Goal: Task Accomplishment & Management: Manage account settings

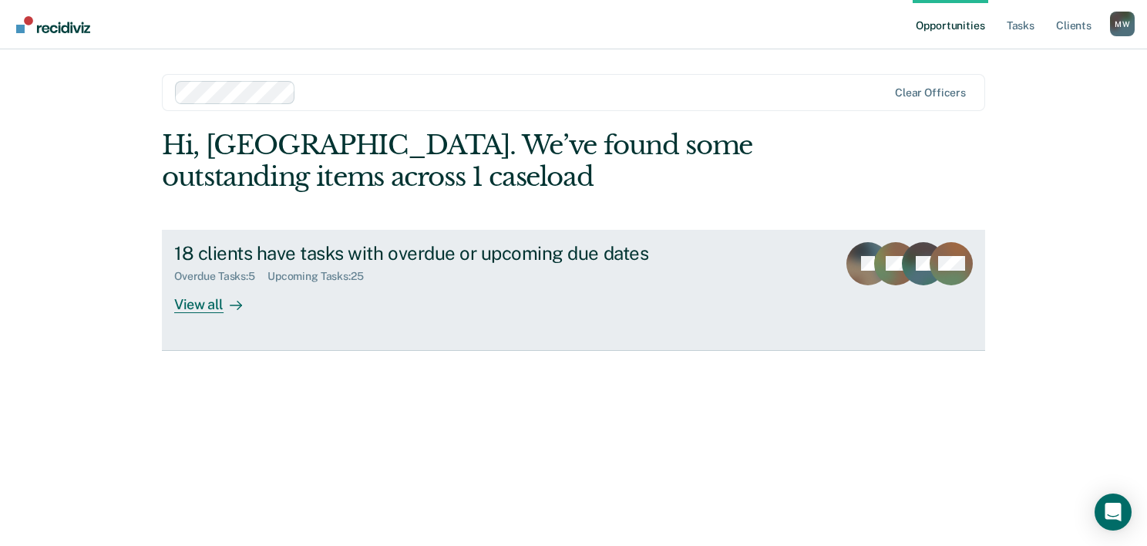
click at [231, 305] on icon at bounding box center [236, 305] width 12 height 0
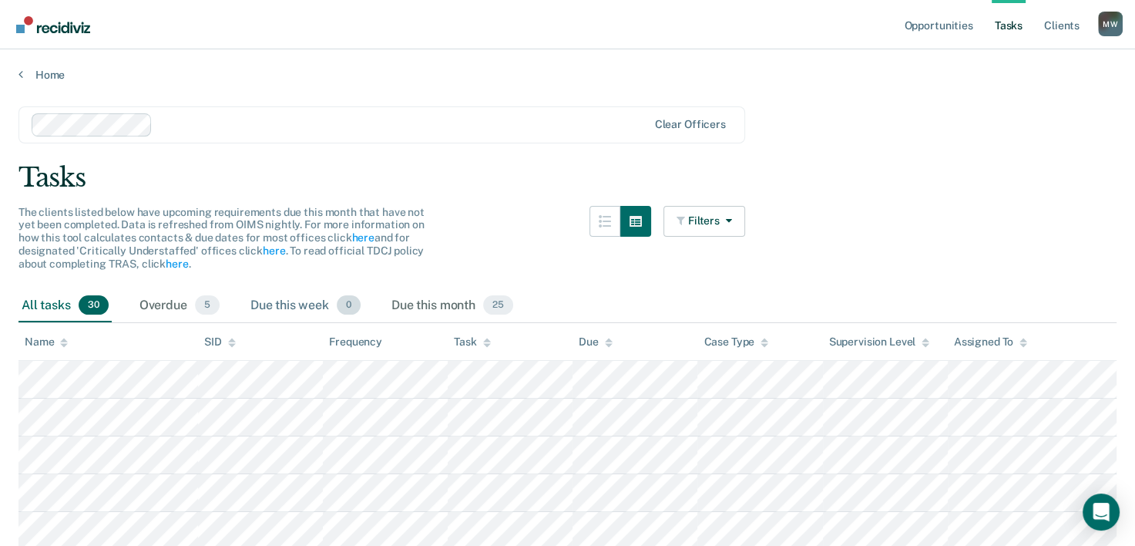
click at [277, 309] on div "Due this week 0" at bounding box center [305, 306] width 116 height 34
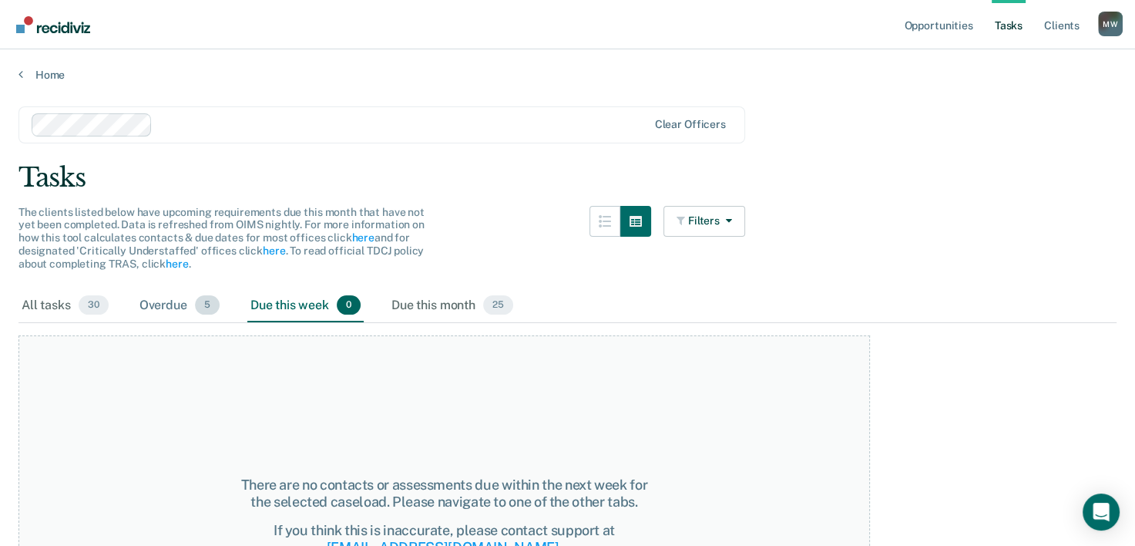
click at [199, 308] on span "5" at bounding box center [207, 305] width 25 height 20
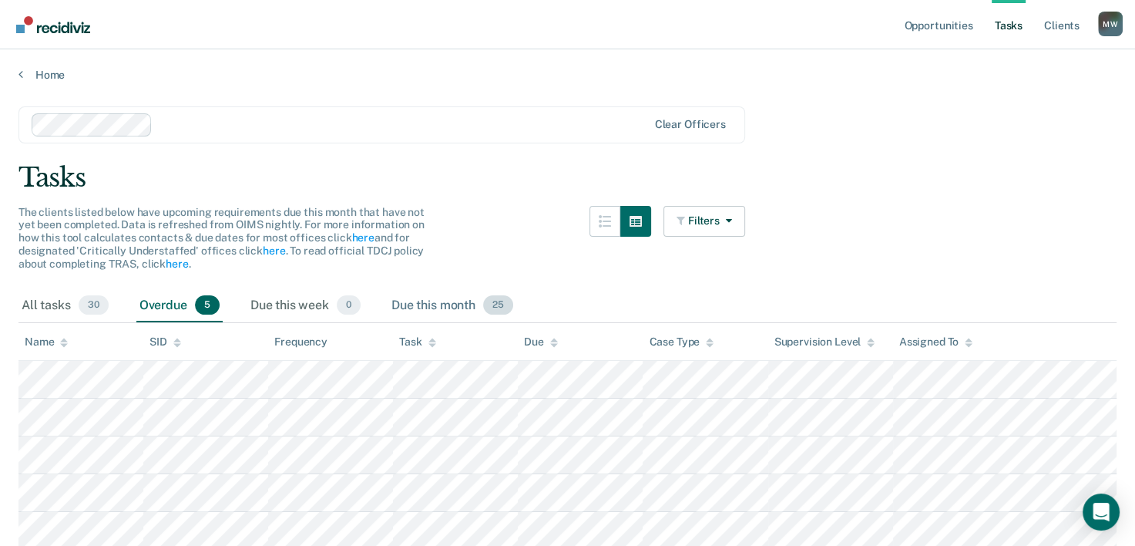
click at [407, 312] on div "Due this month 25" at bounding box center [452, 306] width 128 height 34
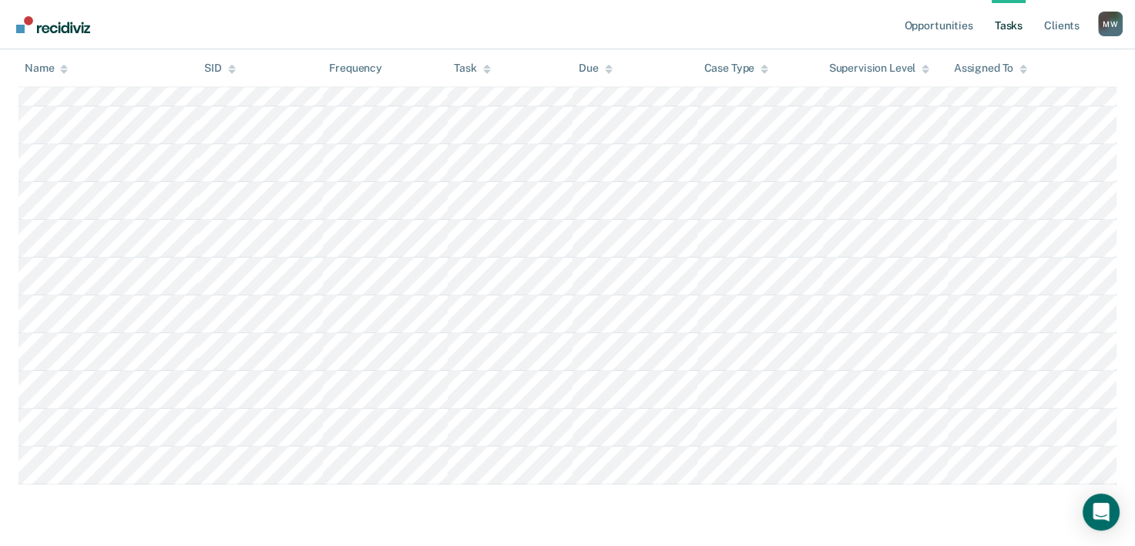
scroll to position [866, 0]
